Goal: Complete application form: Complete application form

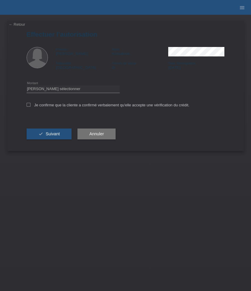
click at [13, 24] on link "← Retour" at bounding box center [17, 24] width 17 height 4
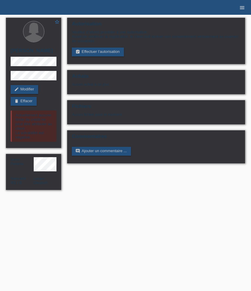
click at [243, 7] on icon "menu" at bounding box center [242, 8] width 6 height 6
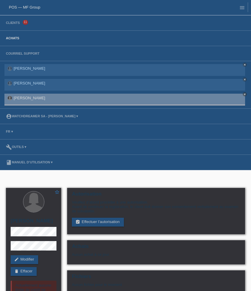
click at [13, 39] on link "Achats" at bounding box center [12, 38] width 19 height 4
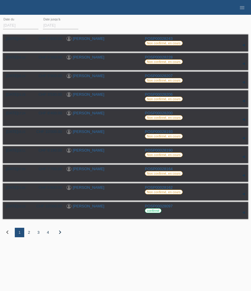
click at [28, 236] on div "2" at bounding box center [28, 232] width 9 height 9
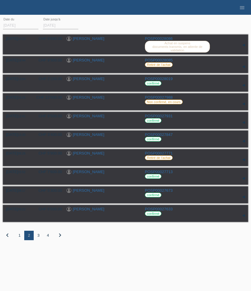
click at [35, 240] on div "3" at bounding box center [38, 235] width 9 height 9
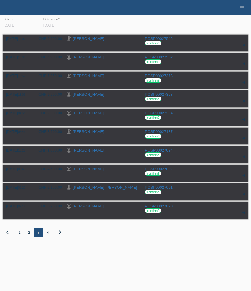
click at [46, 234] on div "4" at bounding box center [47, 232] width 9 height 9
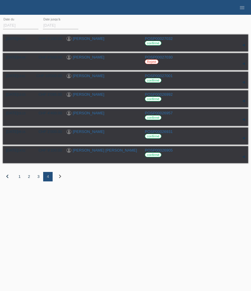
click at [20, 178] on div "1" at bounding box center [19, 176] width 9 height 9
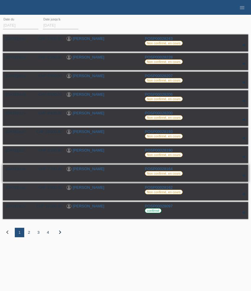
click at [89, 171] on link "[PERSON_NAME]" at bounding box center [89, 169] width 32 height 4
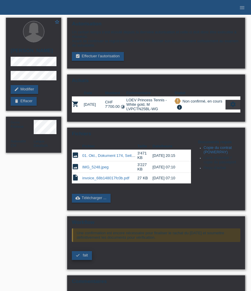
click at [85, 258] on span "fait" at bounding box center [85, 255] width 5 height 4
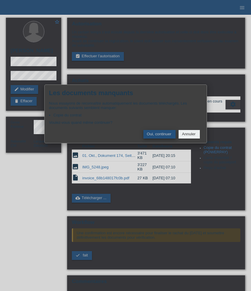
click at [159, 134] on button "Oui, continuer" at bounding box center [159, 134] width 32 height 9
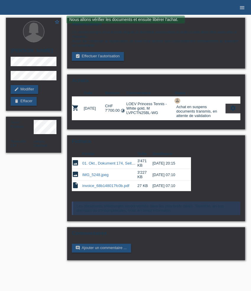
click at [246, 6] on link "menu" at bounding box center [242, 8] width 12 height 4
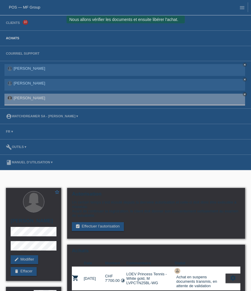
click at [12, 39] on link "Achats" at bounding box center [12, 38] width 19 height 4
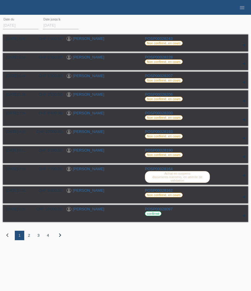
click at [29, 239] on div "2" at bounding box center [28, 235] width 9 height 9
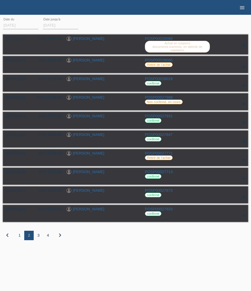
click at [243, 9] on icon "menu" at bounding box center [242, 8] width 6 height 6
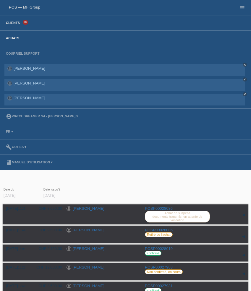
click at [12, 23] on link "Clients" at bounding box center [13, 23] width 20 height 4
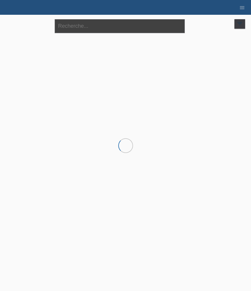
click at [80, 29] on input "text" at bounding box center [120, 26] width 130 height 14
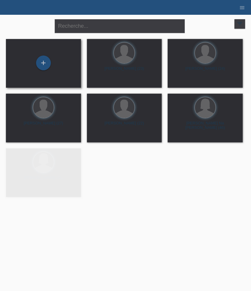
click at [61, 59] on div "+" at bounding box center [44, 64] width 66 height 16
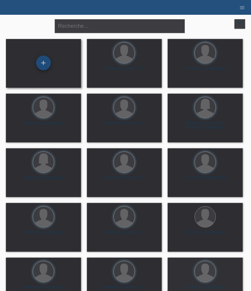
click at [50, 60] on div "+" at bounding box center [43, 63] width 15 height 15
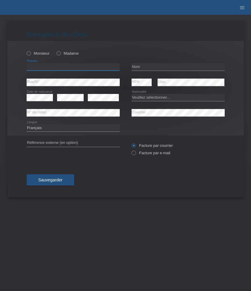
click at [70, 68] on input "text" at bounding box center [73, 66] width 93 height 7
paste input "[PERSON_NAME]"
type input "[PERSON_NAME]"
click at [46, 54] on label "Monsieur" at bounding box center [38, 53] width 23 height 4
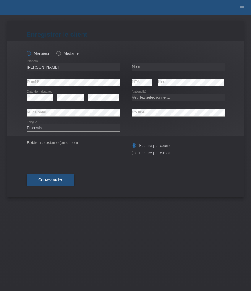
click at [30, 54] on input "Monsieur" at bounding box center [29, 53] width 4 height 4
radio input "true"
click at [153, 67] on input "text" at bounding box center [178, 66] width 93 height 7
paste input "Chakroun"
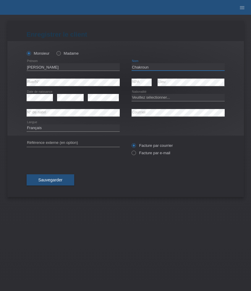
type input "Chakroun"
click at [164, 98] on select "Veuillez sélectionner... Suisse Allemagne Autriche Liechtenstein ------------ A…" at bounding box center [178, 97] width 93 height 7
select select "CH"
click at [132, 94] on select "Veuillez sélectionner... Suisse Allemagne Autriche Liechtenstein ------------ A…" at bounding box center [178, 97] width 93 height 7
click at [150, 153] on label "Facture par e-mail" at bounding box center [151, 153] width 39 height 4
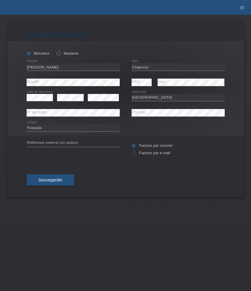
click at [135, 153] on input "Facture par e-mail" at bounding box center [134, 154] width 4 height 7
radio input "true"
click at [55, 179] on span "Sauvegarder" at bounding box center [50, 180] width 24 height 5
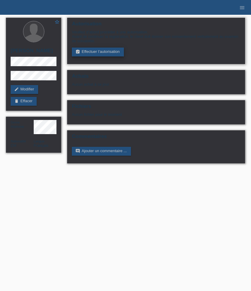
click at [99, 54] on link "assignment_turned_in Effectuer l’autorisation" at bounding box center [98, 52] width 52 height 9
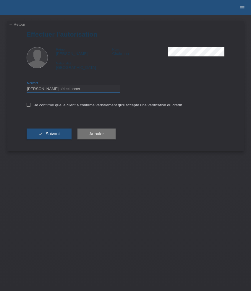
click at [85, 91] on select "Veuillez sélectionner CHF 1.00 - CHF 499.00 CHF 500.00 - CHF 1'999.00 CHF 2'000…" at bounding box center [73, 88] width 93 height 7
select select "3"
click at [27, 86] on select "Veuillez sélectionner CHF 1.00 - CHF 499.00 CHF 500.00 - CHF 1'999.00 CHF 2'000…" at bounding box center [73, 88] width 93 height 7
click at [69, 106] on label "Je confirme que le client a confirmé verbalement qu'il accepte une vérification…" at bounding box center [105, 105] width 156 height 4
click at [30, 106] on input "Je confirme que le client a confirmé verbalement qu'il accepte une vérification…" at bounding box center [29, 105] width 4 height 4
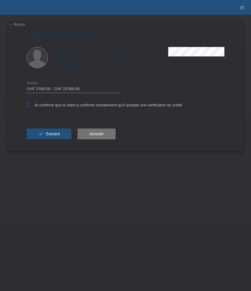
checkbox input "true"
click at [54, 134] on span "Suivant" at bounding box center [53, 134] width 14 height 5
